Goal: Task Accomplishment & Management: Use online tool/utility

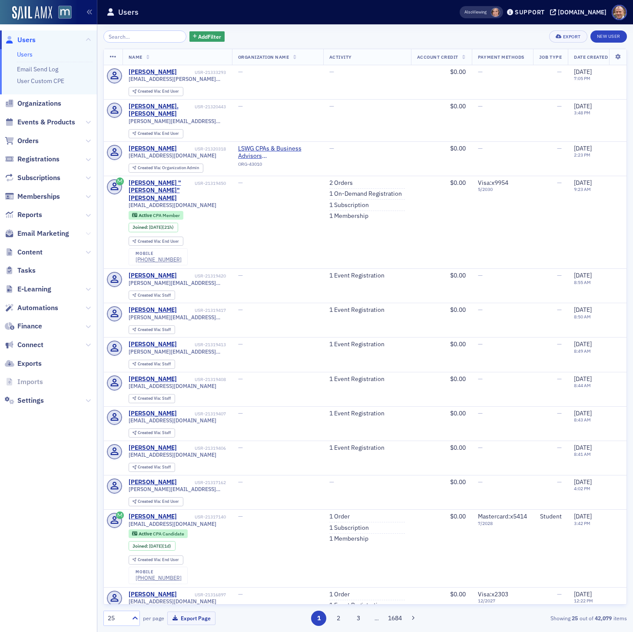
click at [87, 232] on icon at bounding box center [88, 233] width 5 height 5
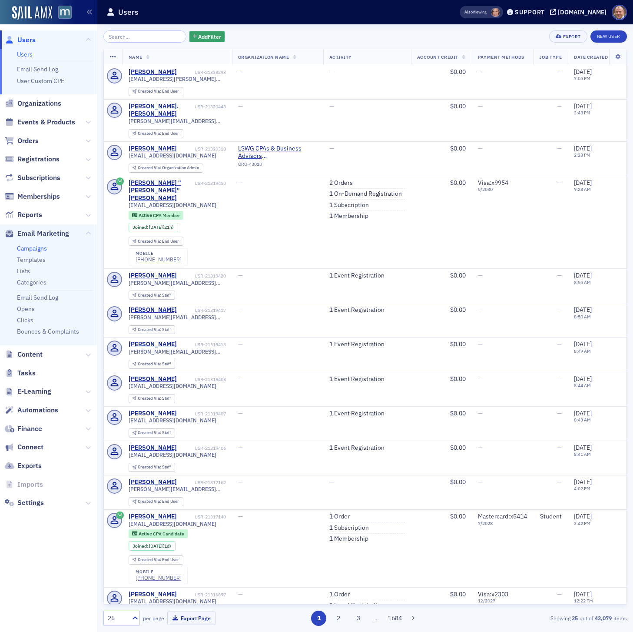
click at [39, 249] on link "Campaigns" at bounding box center [32, 248] width 30 height 8
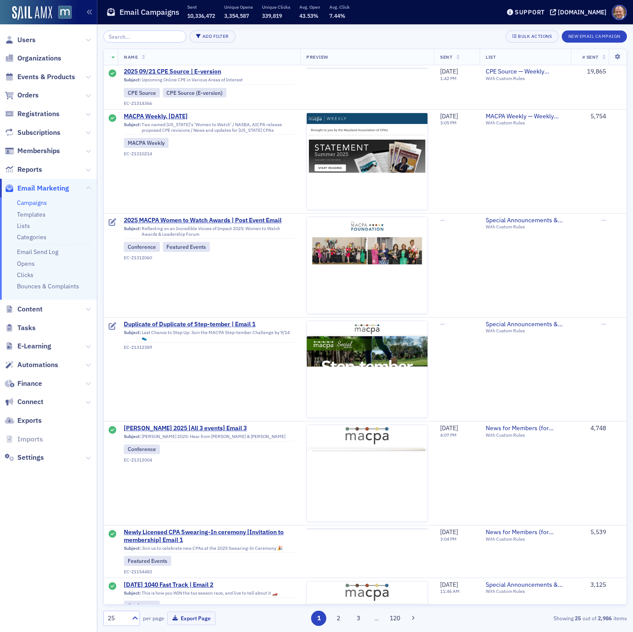
scroll to position [1512, 0]
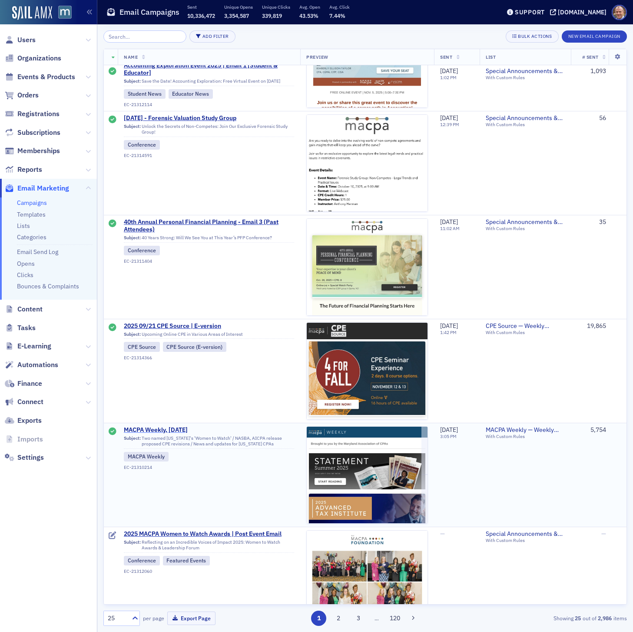
click at [179, 431] on span "MACPA Weekly, [DATE]" at bounding box center [209, 430] width 170 height 8
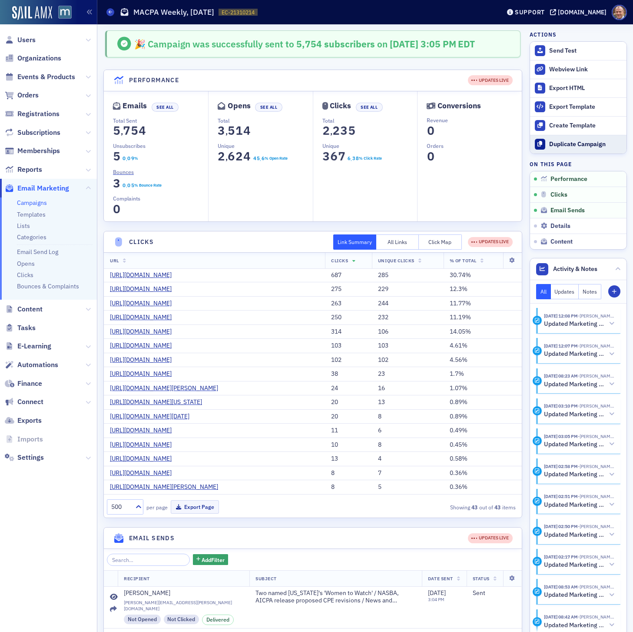
click at [580, 149] on button "Duplicate Campaign" at bounding box center [578, 144] width 97 height 19
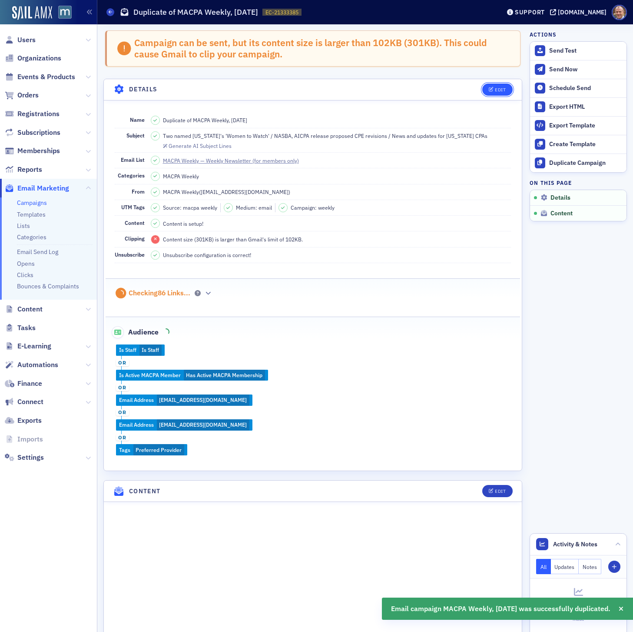
click at [494, 90] on span "Edit" at bounding box center [497, 89] width 17 height 5
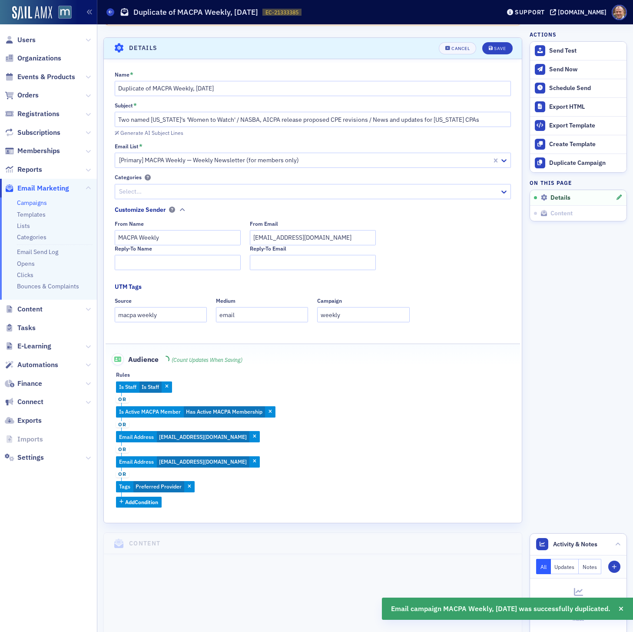
scroll to position [50, 0]
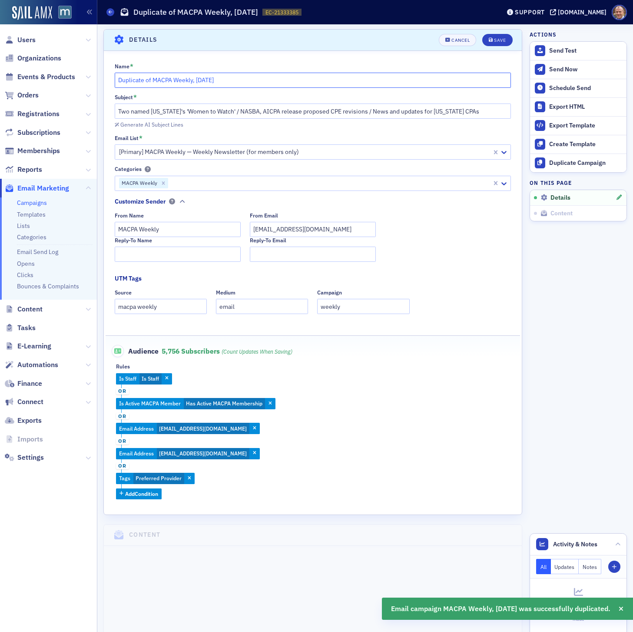
drag, startPoint x: 153, startPoint y: 79, endPoint x: 93, endPoint y: 78, distance: 60.0
click at [93, 78] on div "Users Organizations Events & Products Orders Registrations Subscriptions Member…" at bounding box center [316, 316] width 633 height 632
click at [189, 80] on input "MACPA Weekly, [DATE]" at bounding box center [313, 80] width 397 height 15
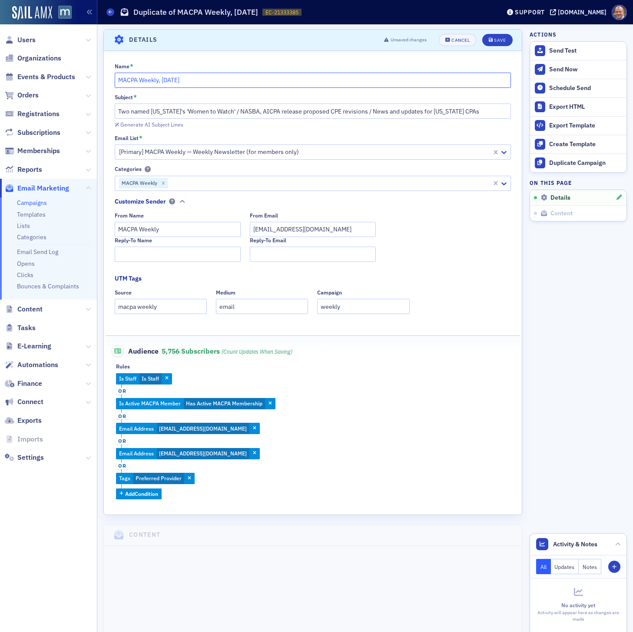
type input "MACPA Weekly, [DATE]"
drag, startPoint x: 232, startPoint y: 111, endPoint x: 114, endPoint y: 110, distance: 117.4
click at [115, 110] on input "Two named [US_STATE]'s 'Women to Watch' / NASBA, AICPA release proposed CPE rev…" at bounding box center [313, 110] width 397 height 15
paste input "What happens if the government shuts down?"
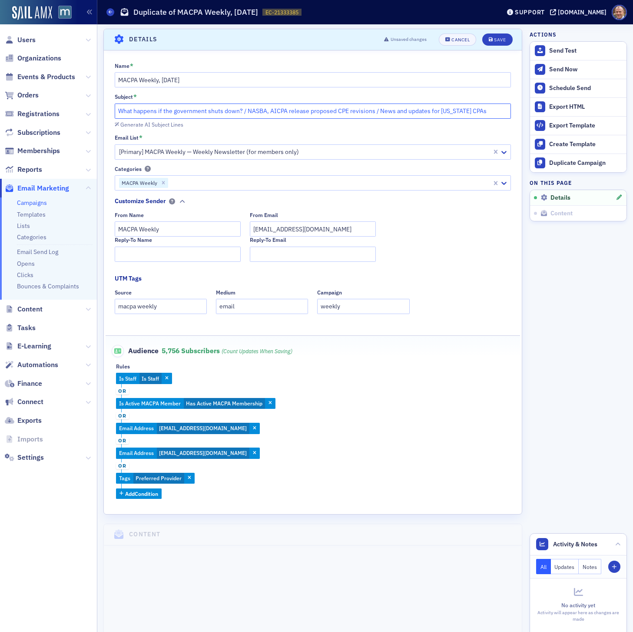
drag, startPoint x: 248, startPoint y: 112, endPoint x: 374, endPoint y: 113, distance: 126.5
click at [374, 113] on input "What happens if the government shuts down? / NASBA, AICPA release proposed CPE …" at bounding box center [313, 110] width 397 height 15
paste input "[US_STATE]’s surplus sets stage for deficits ahead"
type input "What happens if the government shuts down? / [US_STATE]’s surplus sets stage fo…"
click at [503, 40] on div "Save" at bounding box center [500, 39] width 12 height 5
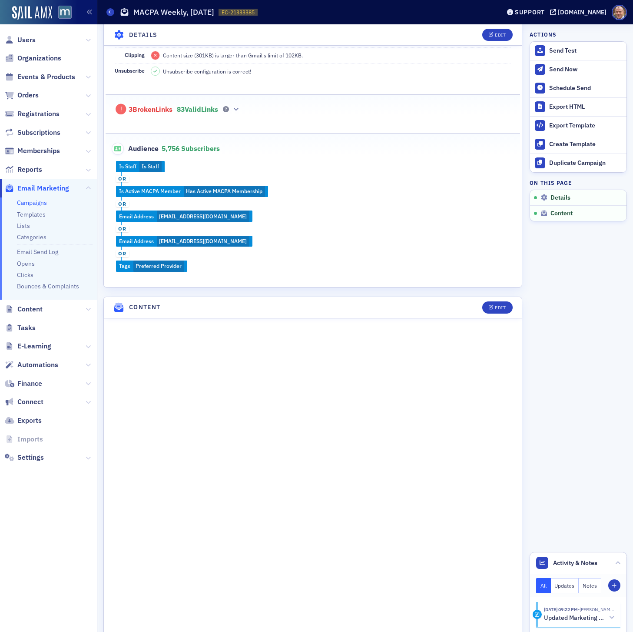
scroll to position [227, 0]
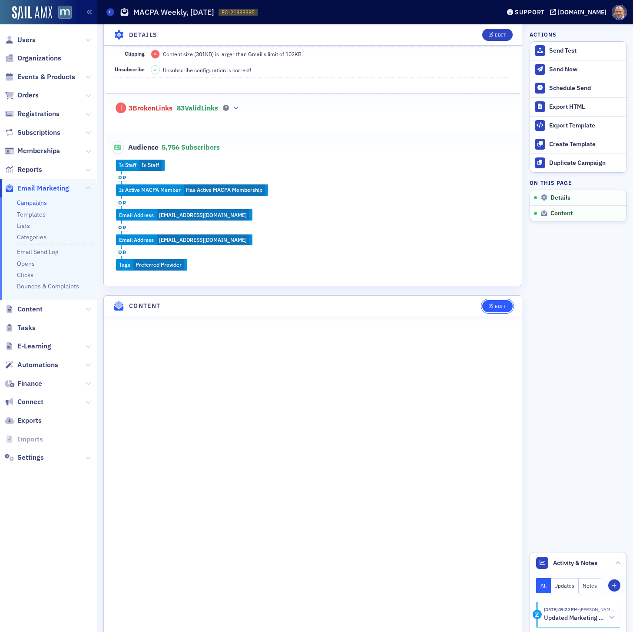
click at [499, 304] on div "Edit" at bounding box center [500, 306] width 11 height 5
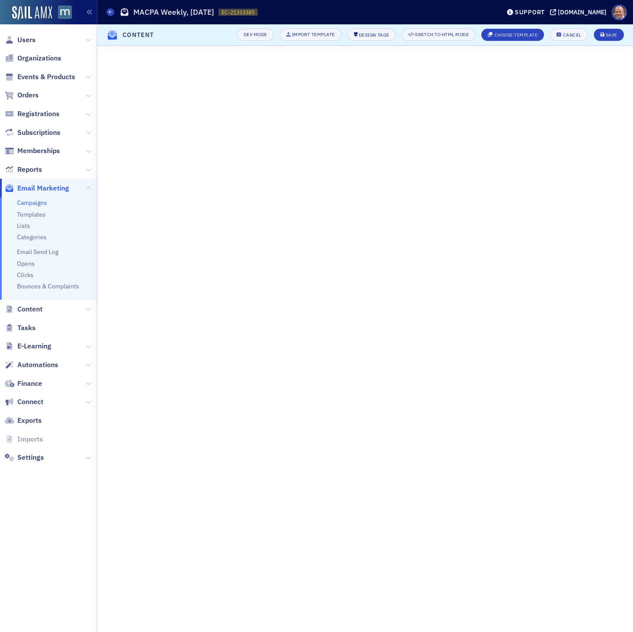
scroll to position [0, 0]
click at [608, 36] on div "Save" at bounding box center [612, 35] width 12 height 5
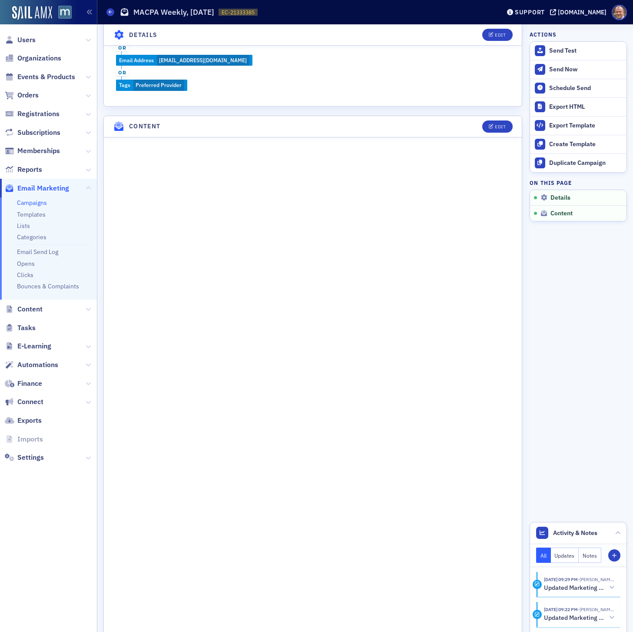
scroll to position [448, 0]
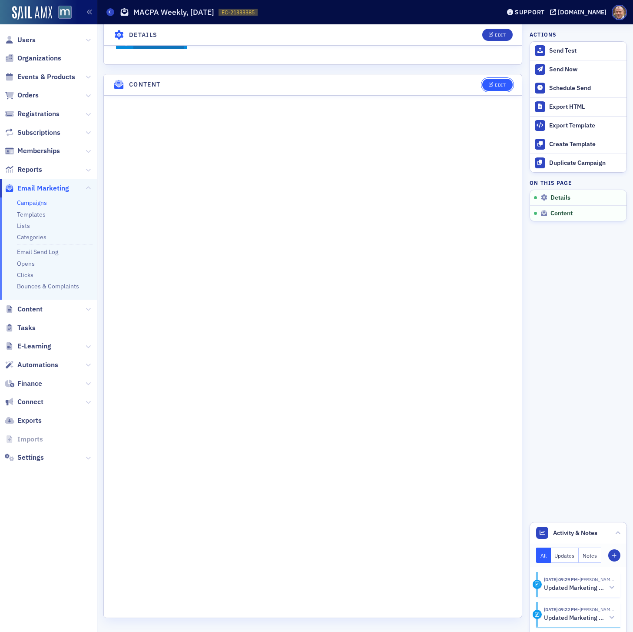
click at [499, 86] on div "Edit" at bounding box center [500, 85] width 11 height 5
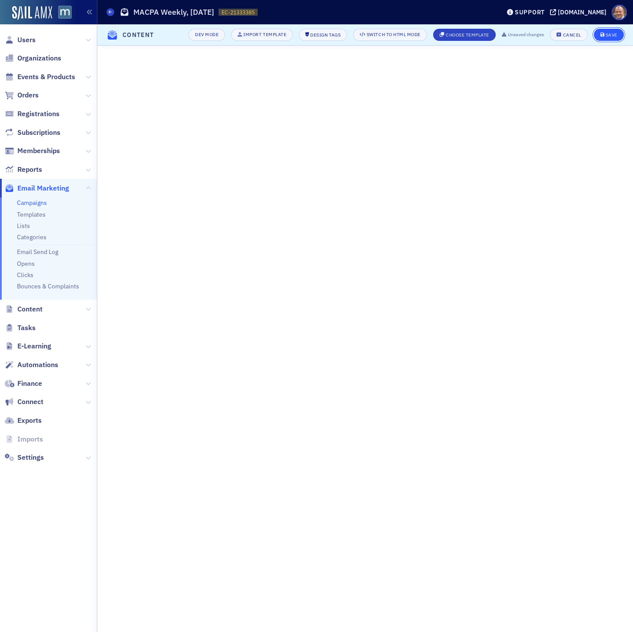
click at [612, 33] on div "Save" at bounding box center [612, 35] width 12 height 5
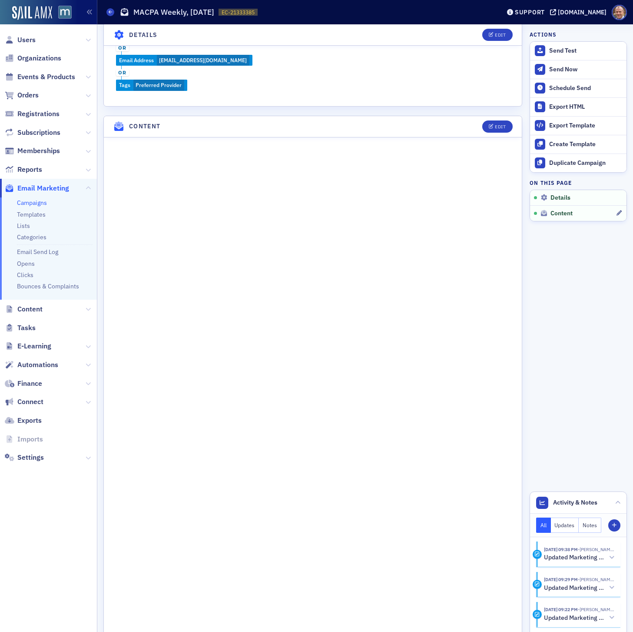
scroll to position [448, 0]
